Goal: Information Seeking & Learning: Learn about a topic

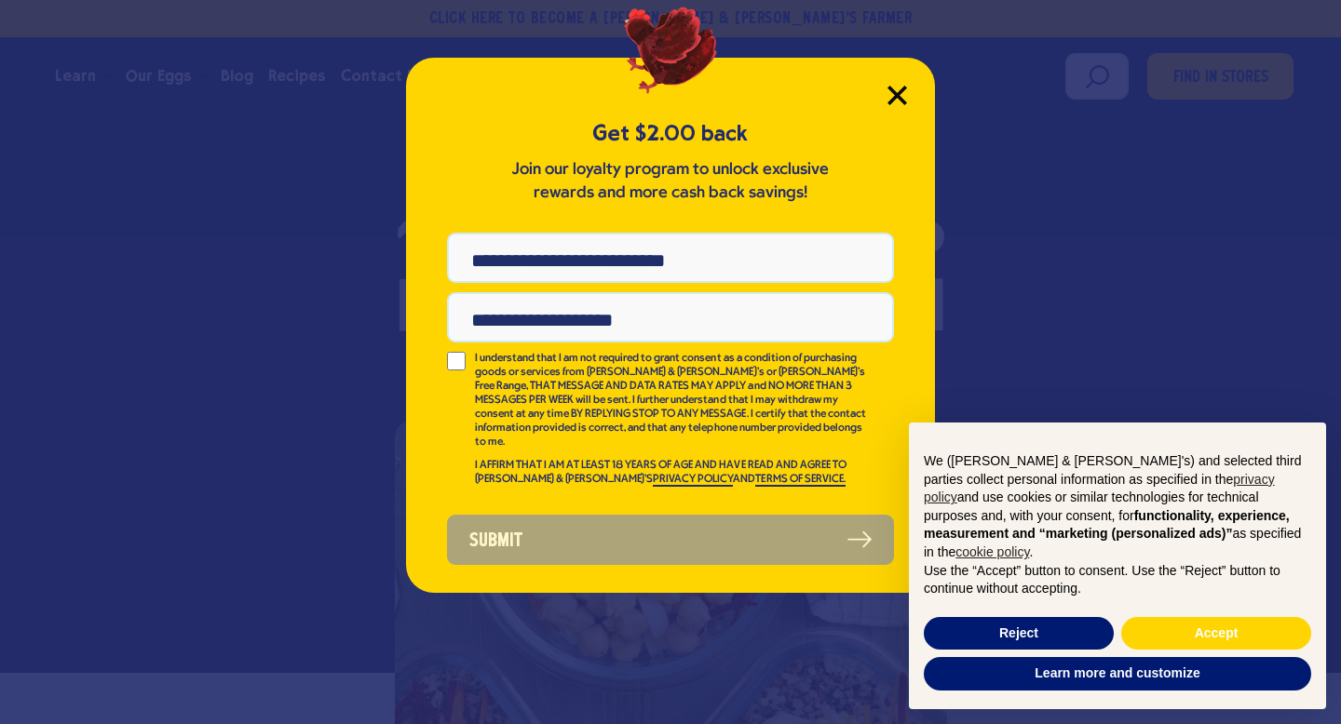
click at [895, 96] on icon "Close Modal" at bounding box center [896, 95] width 17 height 17
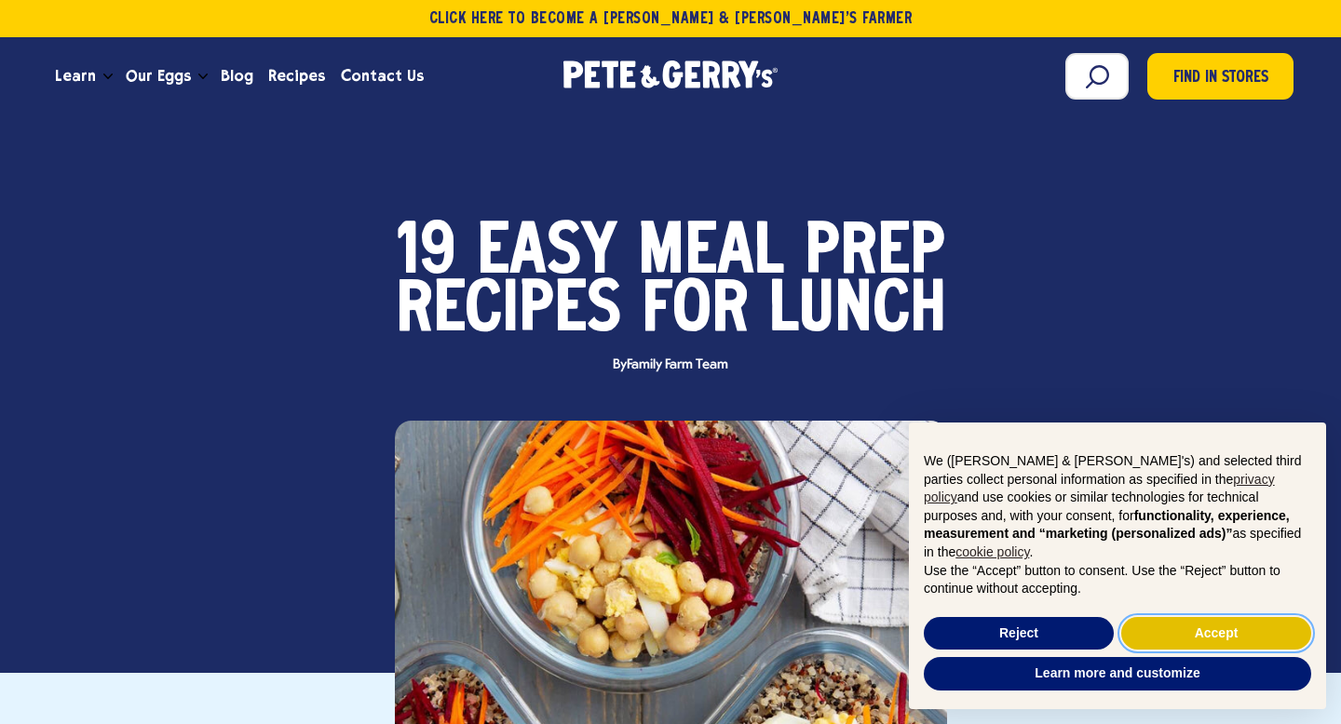
click at [1243, 629] on button "Accept" at bounding box center [1216, 634] width 190 height 34
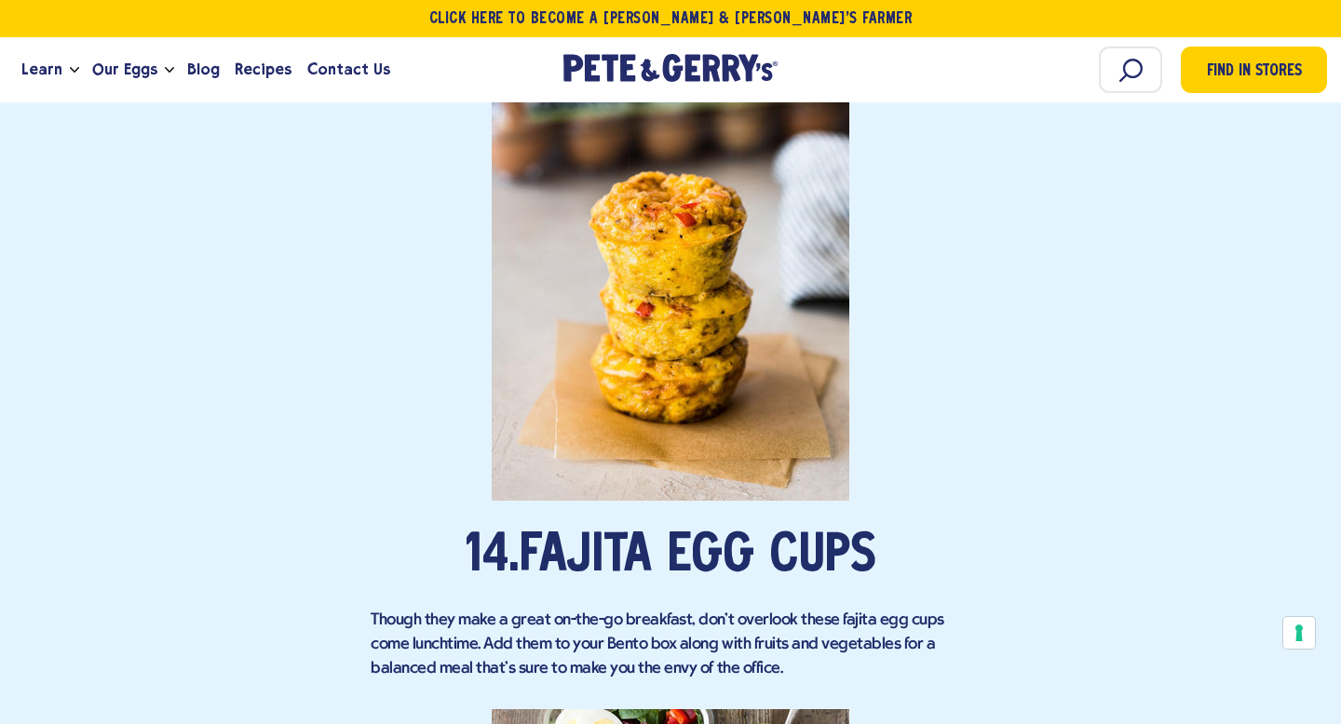
scroll to position [10826, 0]
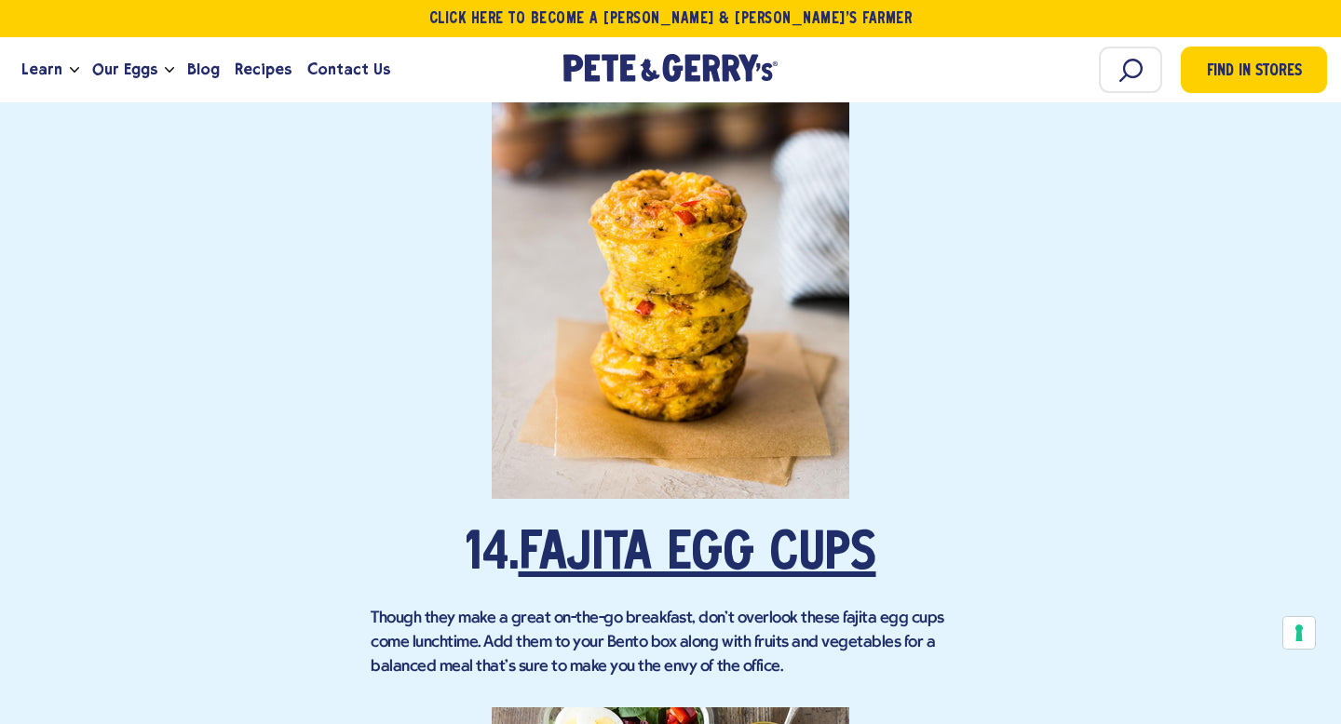
click at [828, 530] on link "Fajita Egg Cups" at bounding box center [697, 556] width 357 height 52
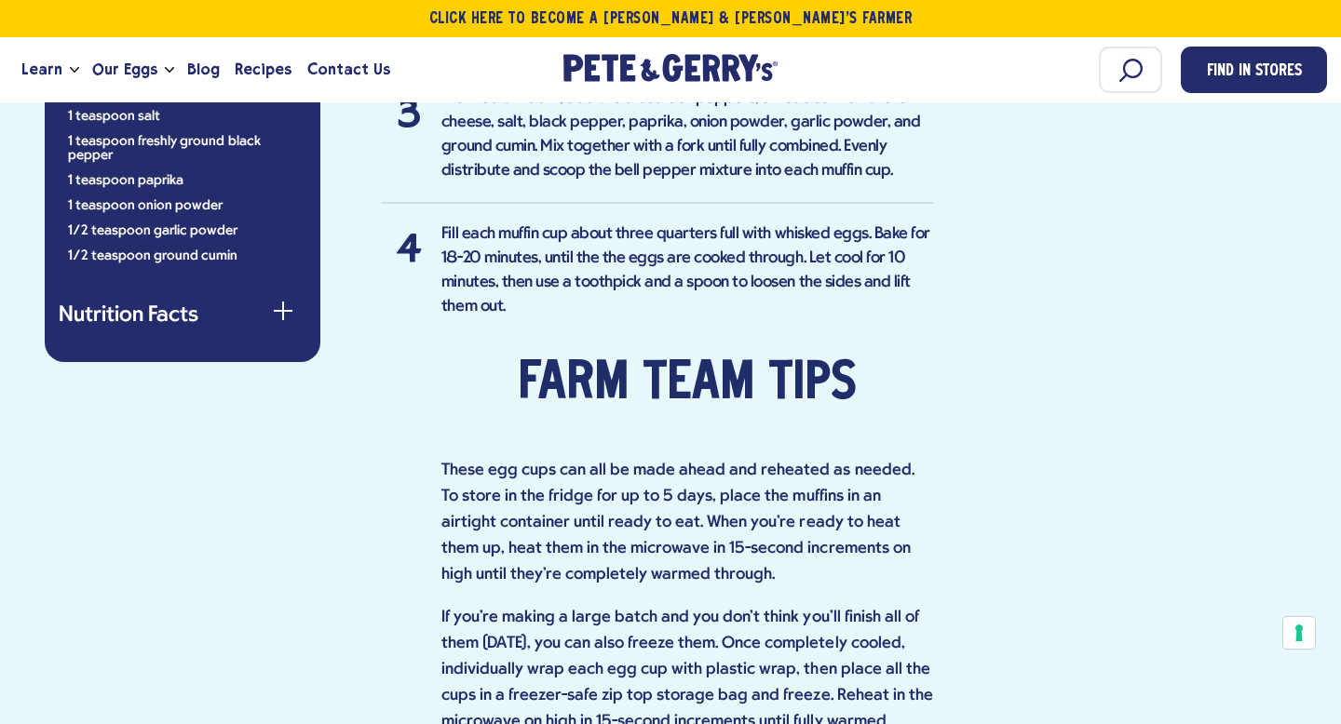
scroll to position [1547, 0]
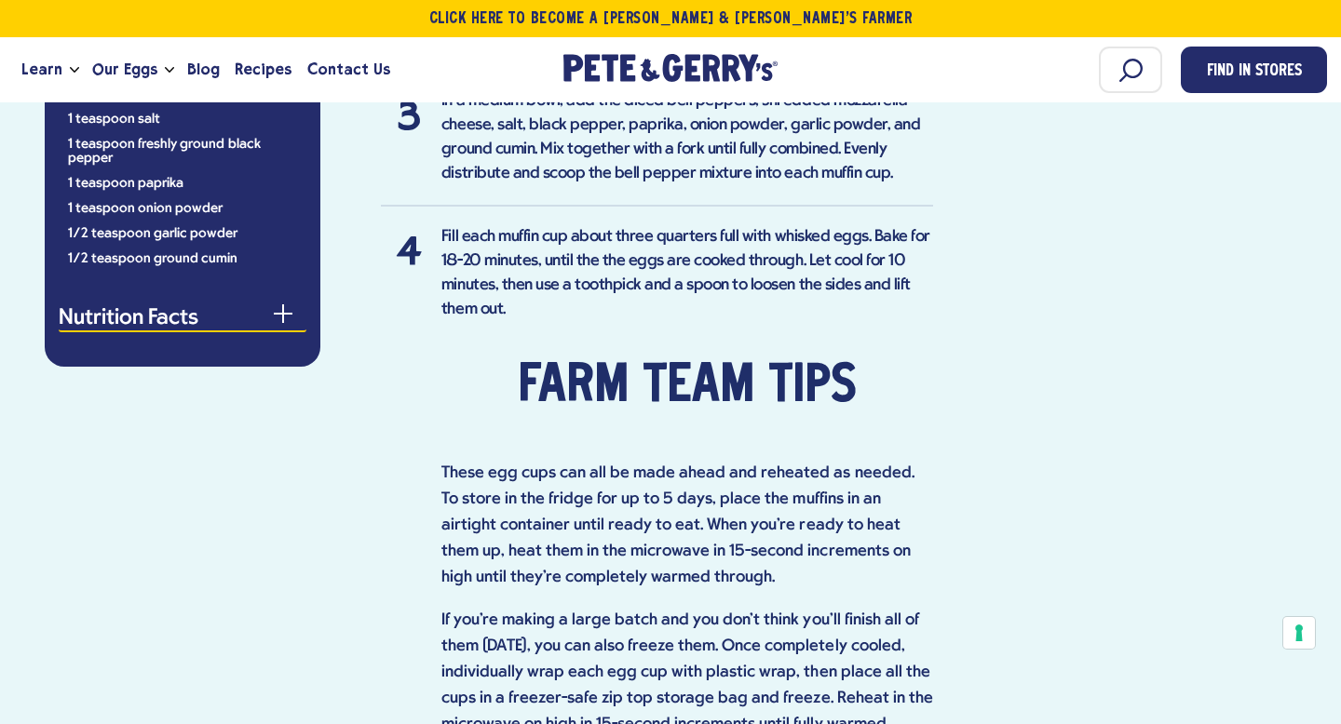
click at [274, 313] on div "button" at bounding box center [283, 322] width 19 height 19
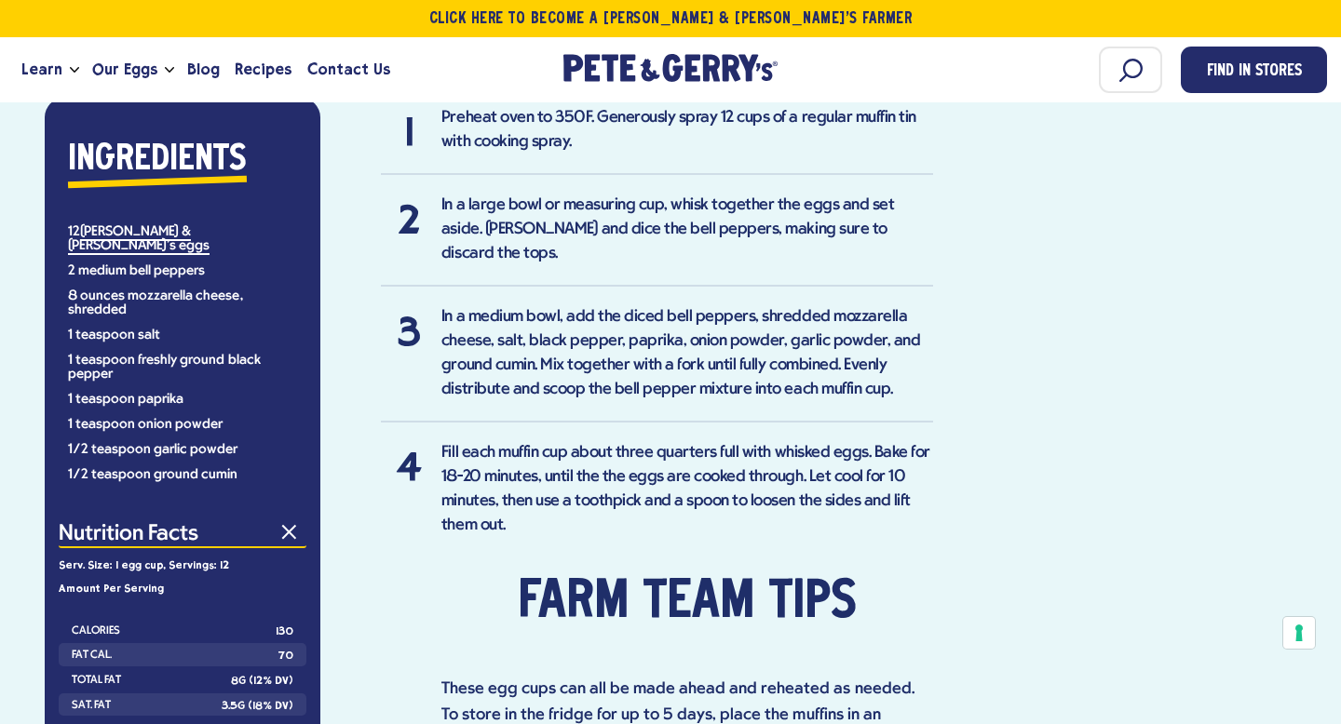
scroll to position [1334, 0]
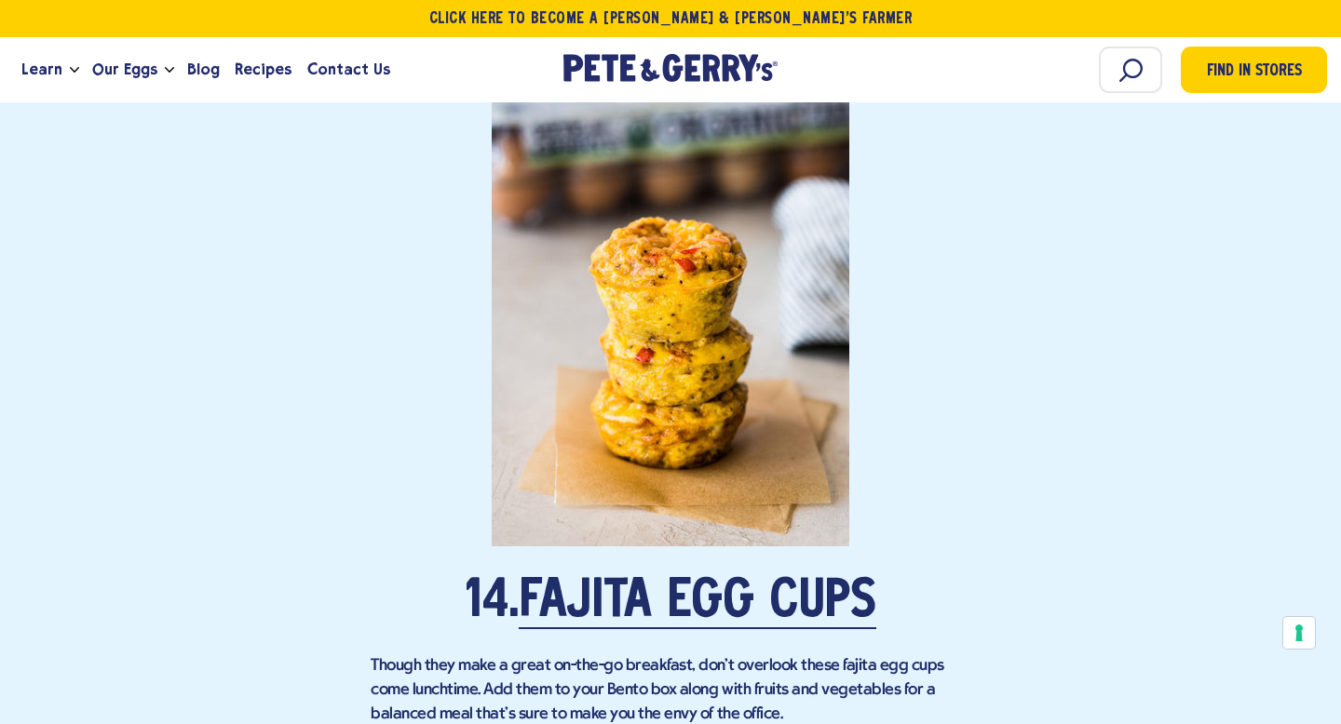
scroll to position [10826, 0]
